Goal: Task Accomplishment & Management: Complete application form

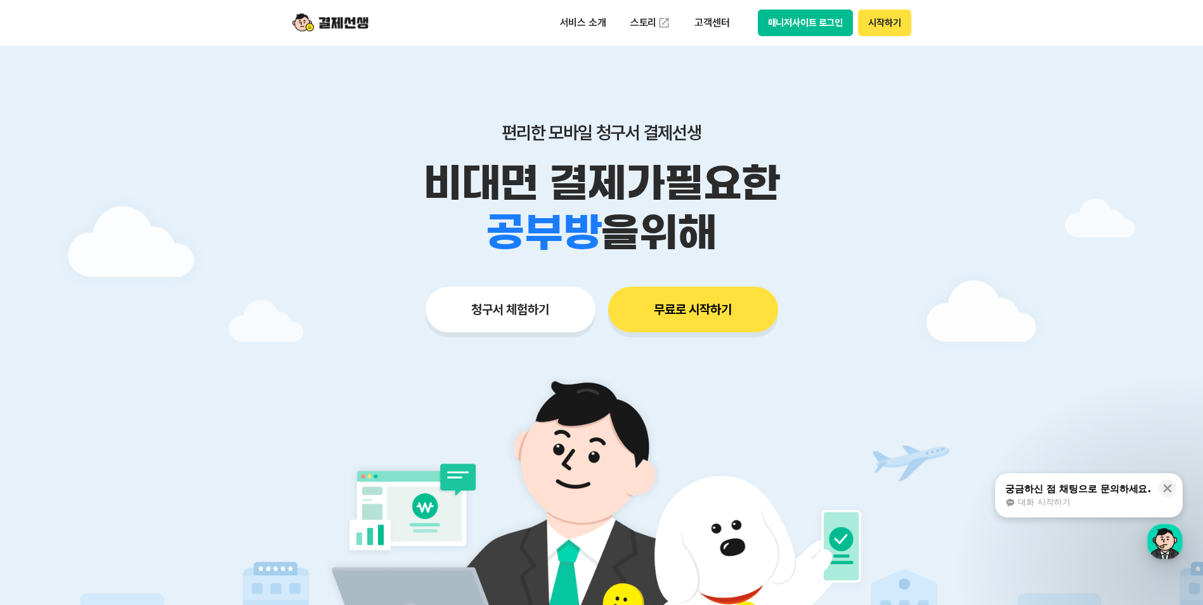
click at [506, 316] on button "청구서 체험하기" at bounding box center [510, 310] width 170 height 46
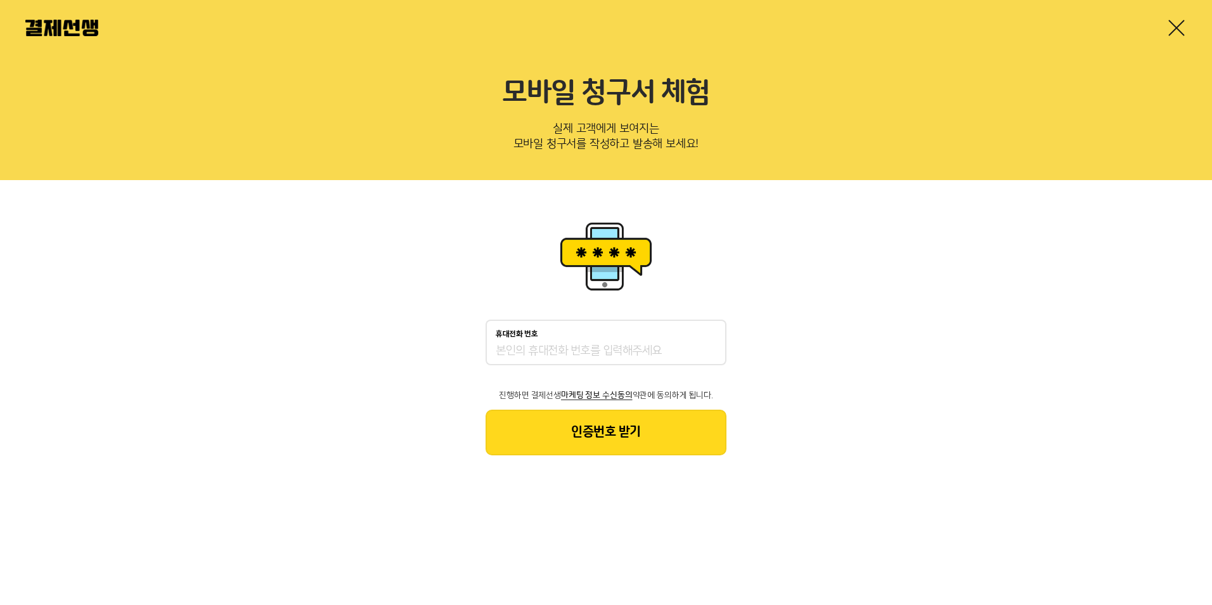
click at [562, 349] on input "휴대전화 번호" at bounding box center [606, 351] width 221 height 15
type input "01063384390"
click at [610, 431] on button "인증번호 받기" at bounding box center [606, 433] width 241 height 46
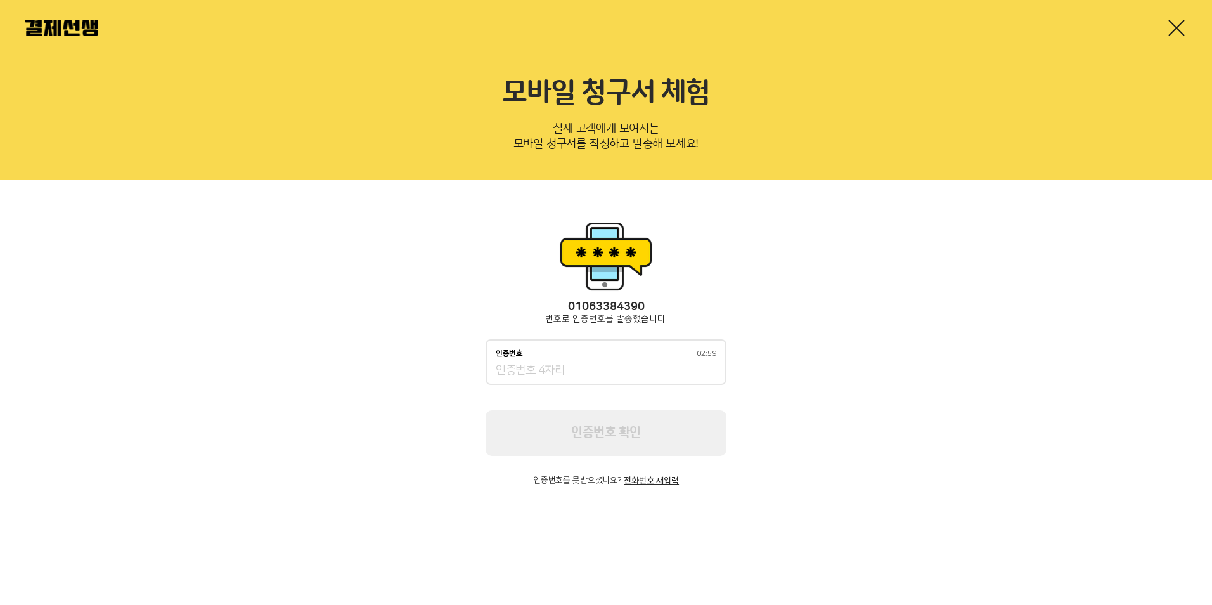
click at [597, 375] on input "인증번호 02:59" at bounding box center [606, 370] width 221 height 15
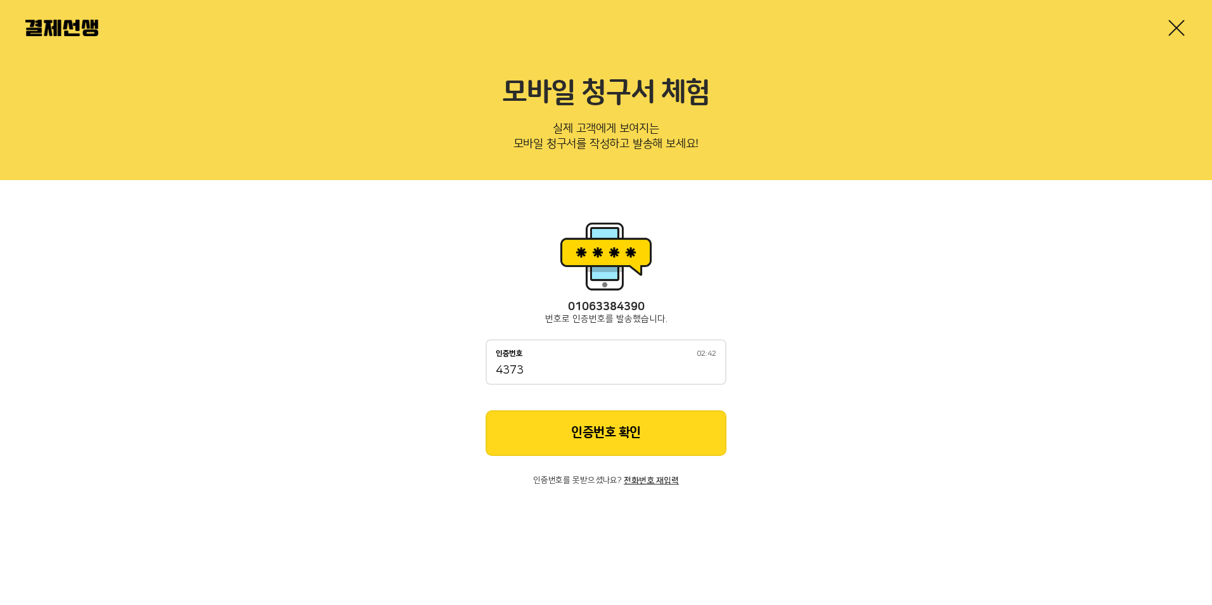
click at [612, 441] on button "인증번호 확인" at bounding box center [606, 433] width 241 height 46
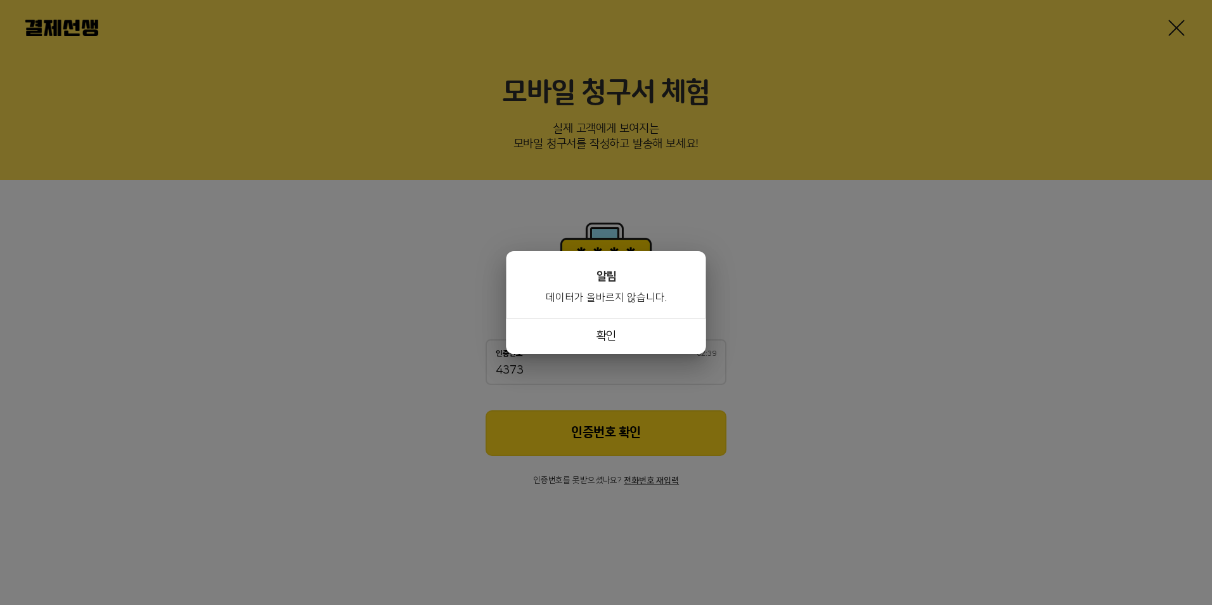
click at [586, 339] on button "확인" at bounding box center [607, 336] width 200 height 36
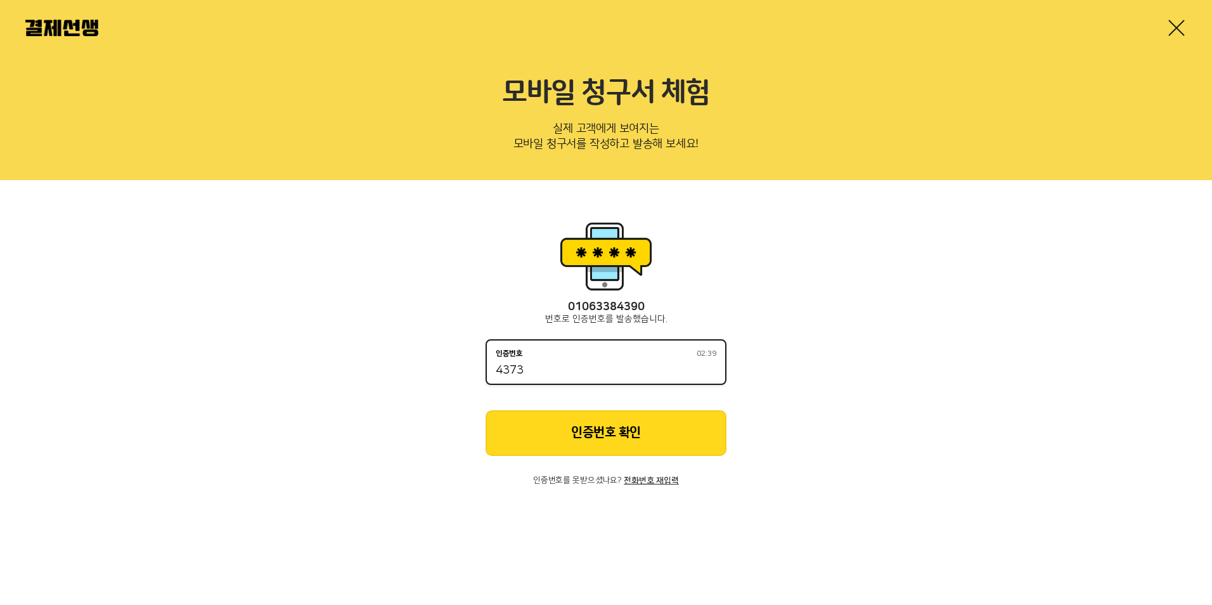
drag, startPoint x: 583, startPoint y: 372, endPoint x: 599, endPoint y: 366, distance: 16.8
click at [584, 374] on input "4373" at bounding box center [606, 370] width 221 height 15
type input "4372"
click at [604, 427] on button "인증번호 확인" at bounding box center [606, 433] width 241 height 46
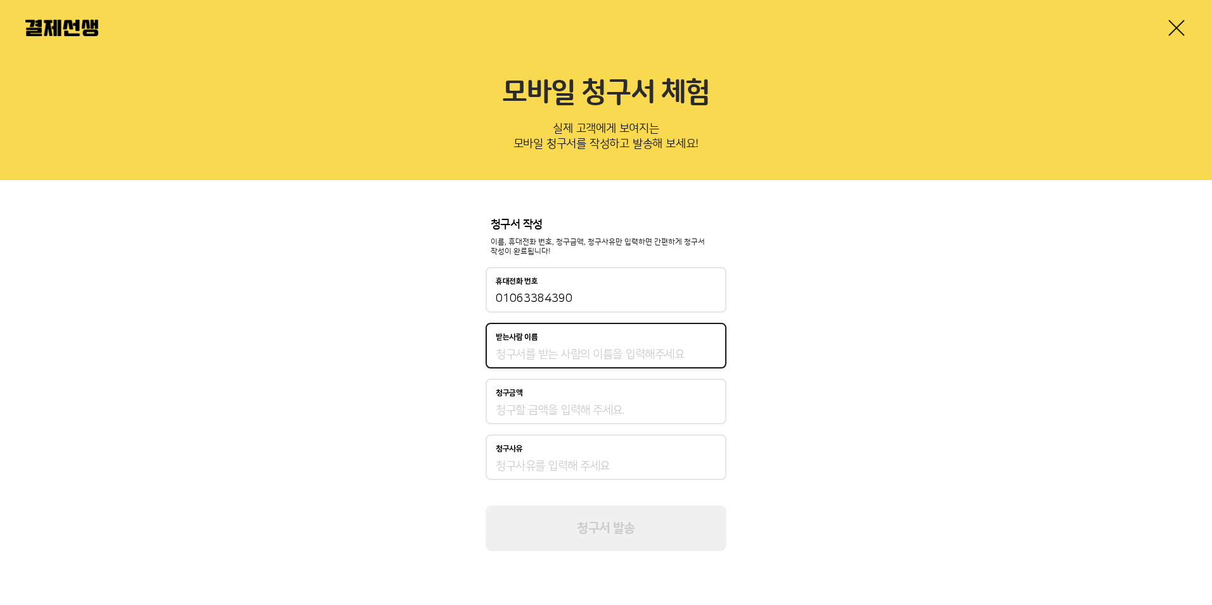
click at [626, 358] on input "받는사람 이름" at bounding box center [606, 354] width 221 height 15
type input "c"
type input "최명진"
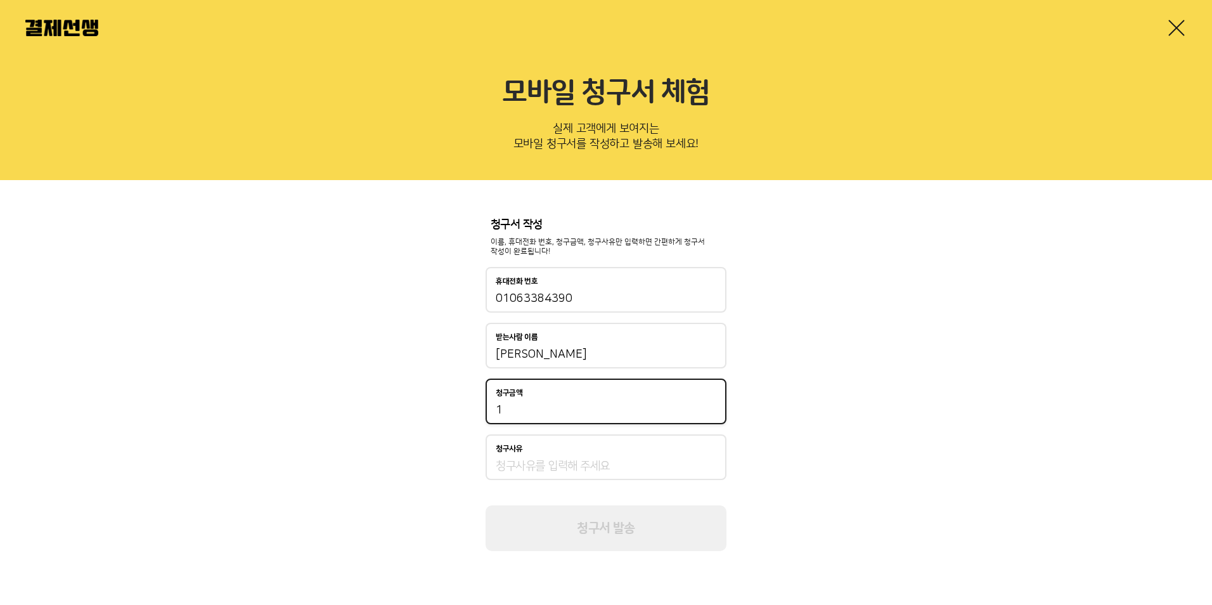
type input "1,000"
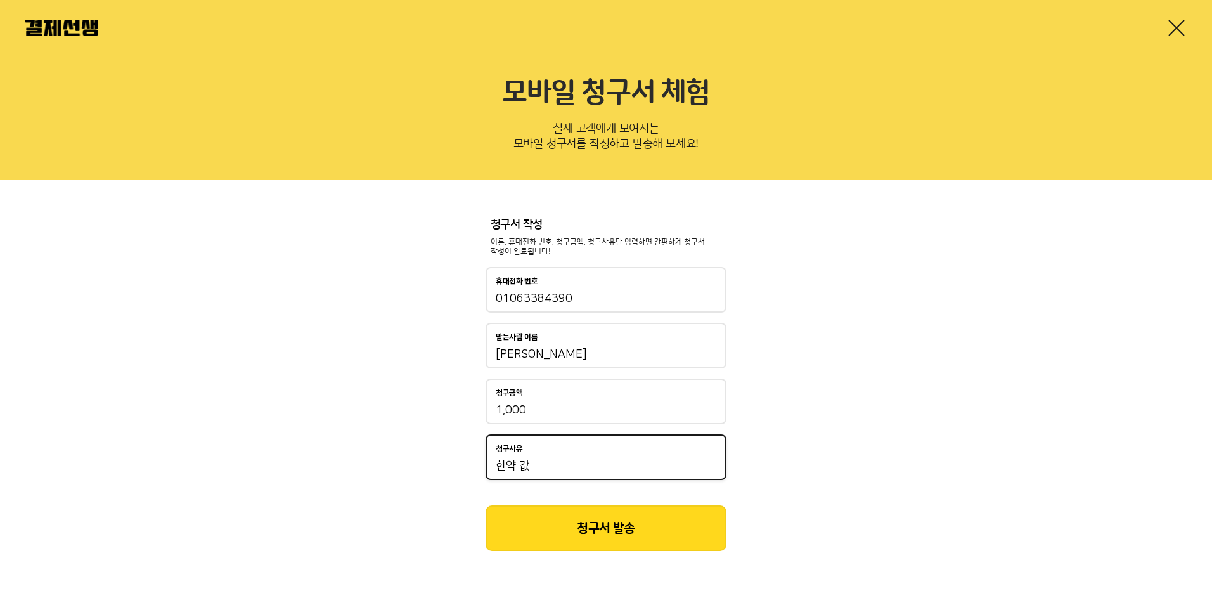
type input "한약"
click at [623, 527] on button "청구서 발송" at bounding box center [606, 528] width 241 height 46
